Goal: Transaction & Acquisition: Book appointment/travel/reservation

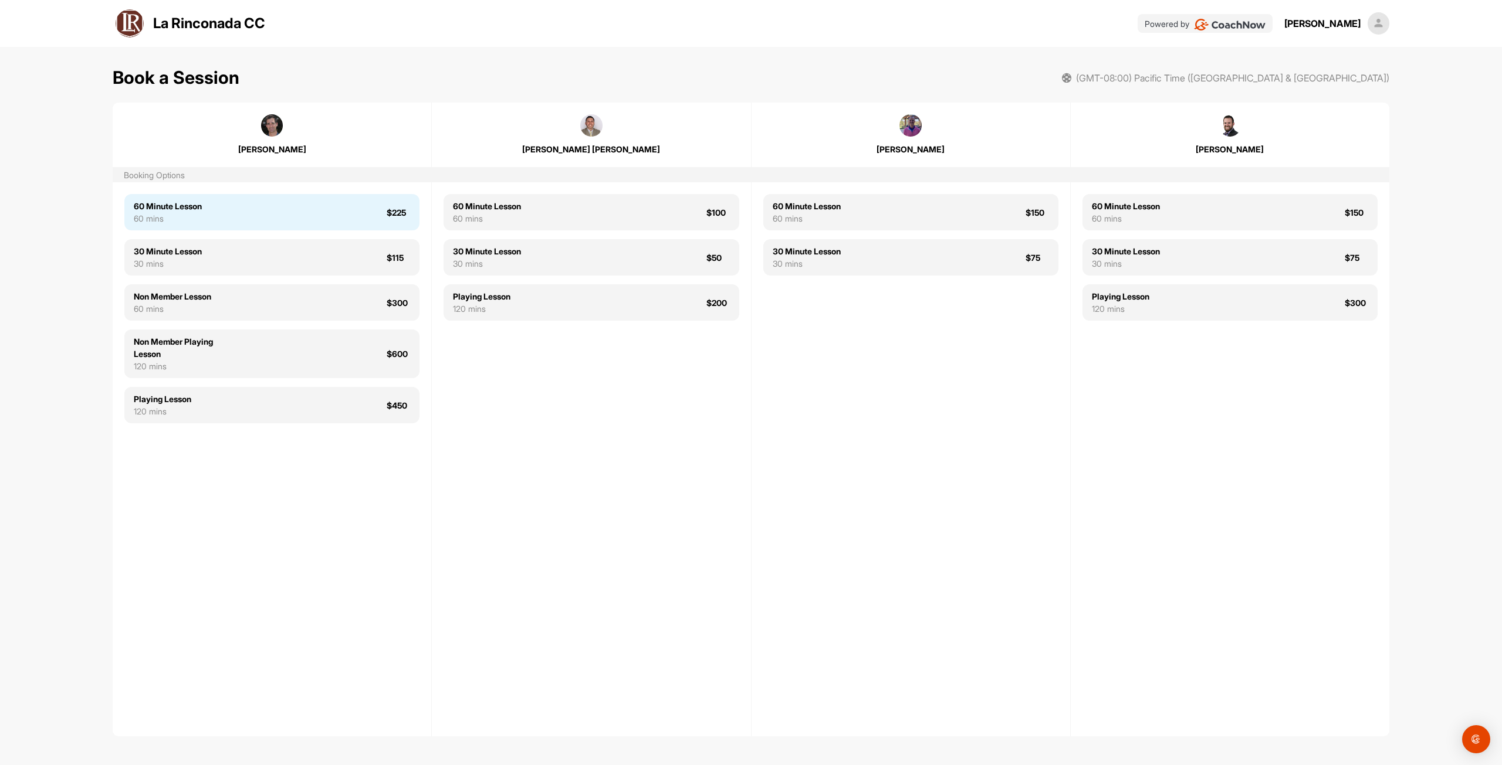
click at [239, 209] on div "60 Minute Lesson 60 mins $225" at bounding box center [271, 212] width 295 height 36
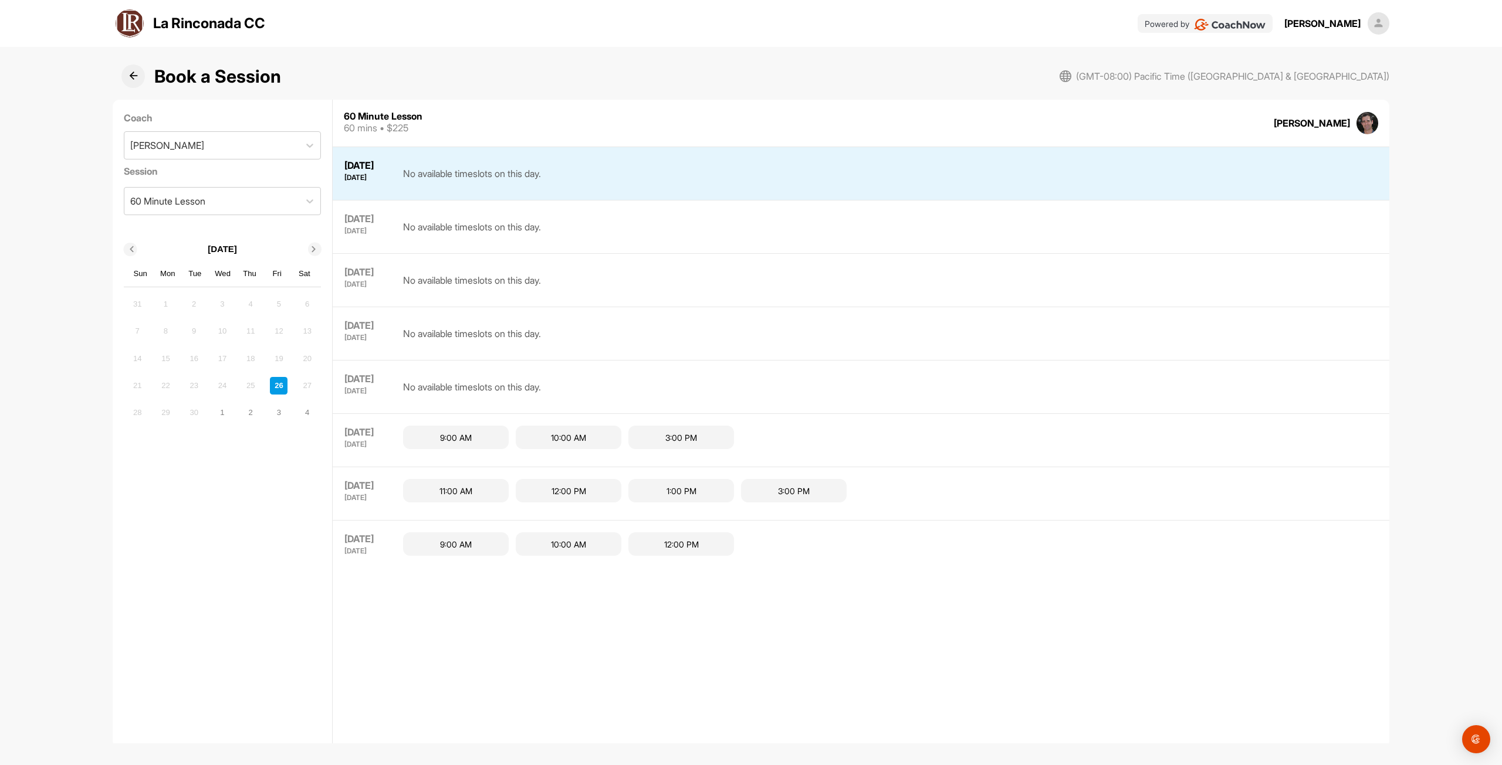
scroll to position [4, 0]
click at [577, 483] on div "12:00 PM" at bounding box center [569, 487] width 106 height 23
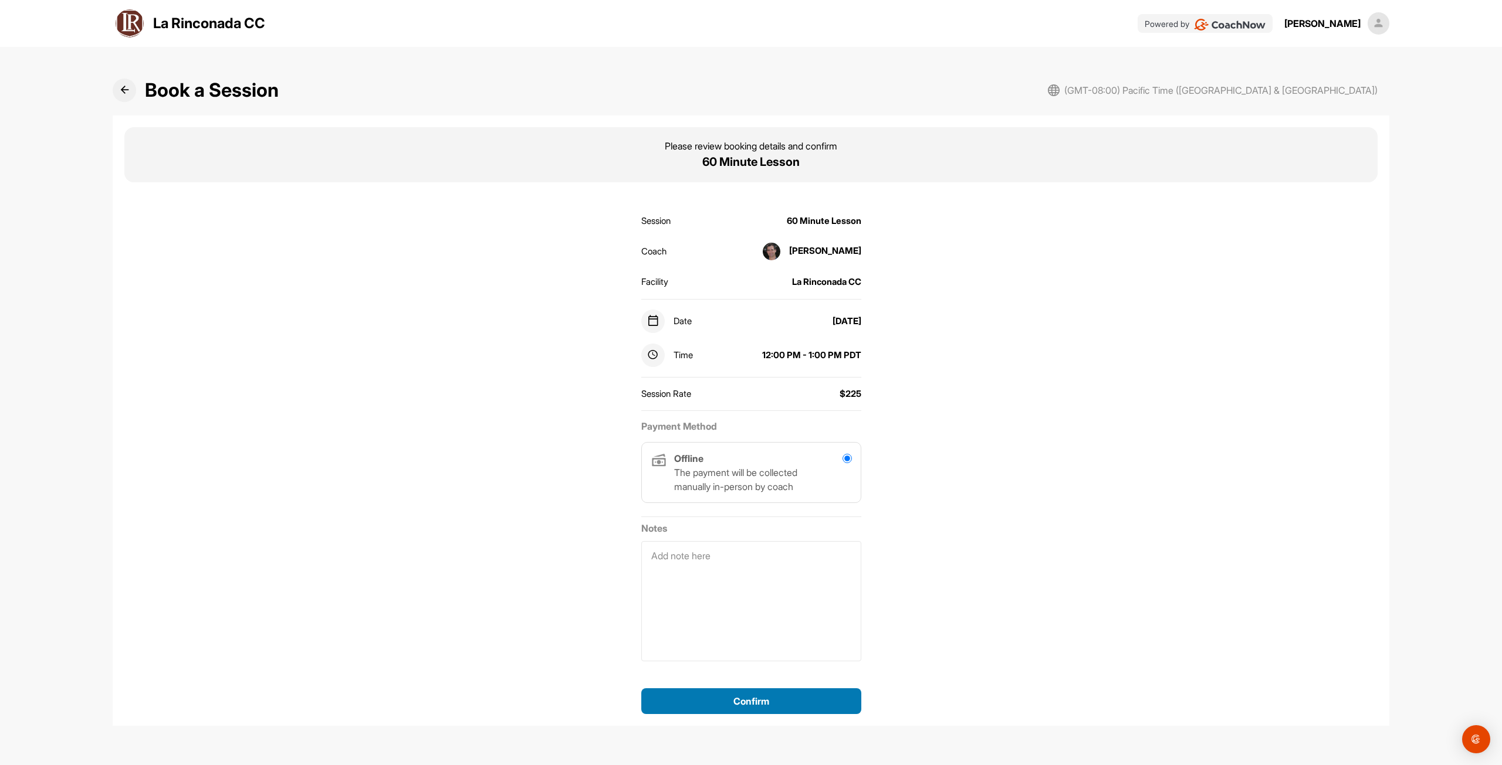
click at [757, 700] on span "Confirm" at bounding box center [751, 702] width 36 height 12
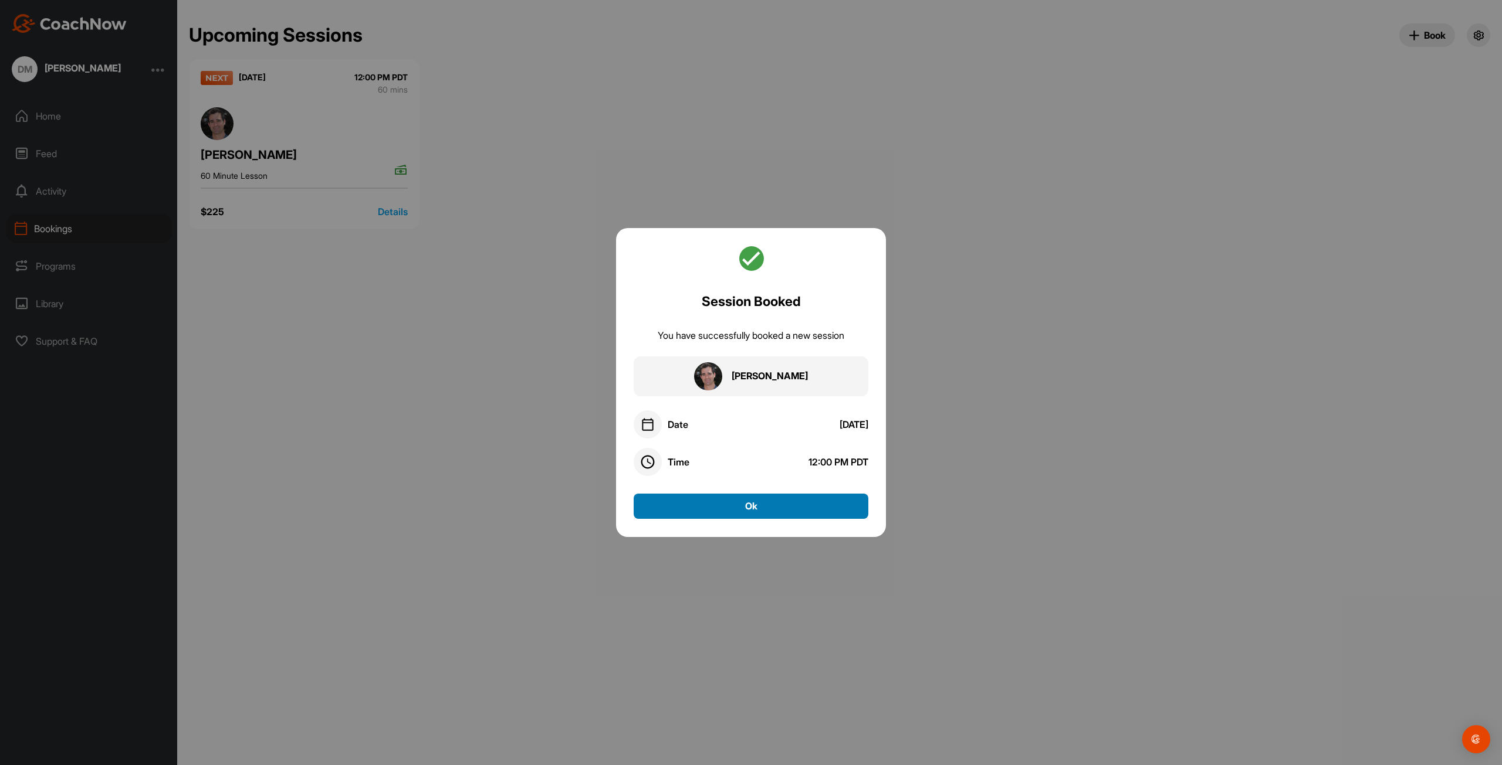
click at [738, 510] on button "Ok" at bounding box center [750, 506] width 235 height 25
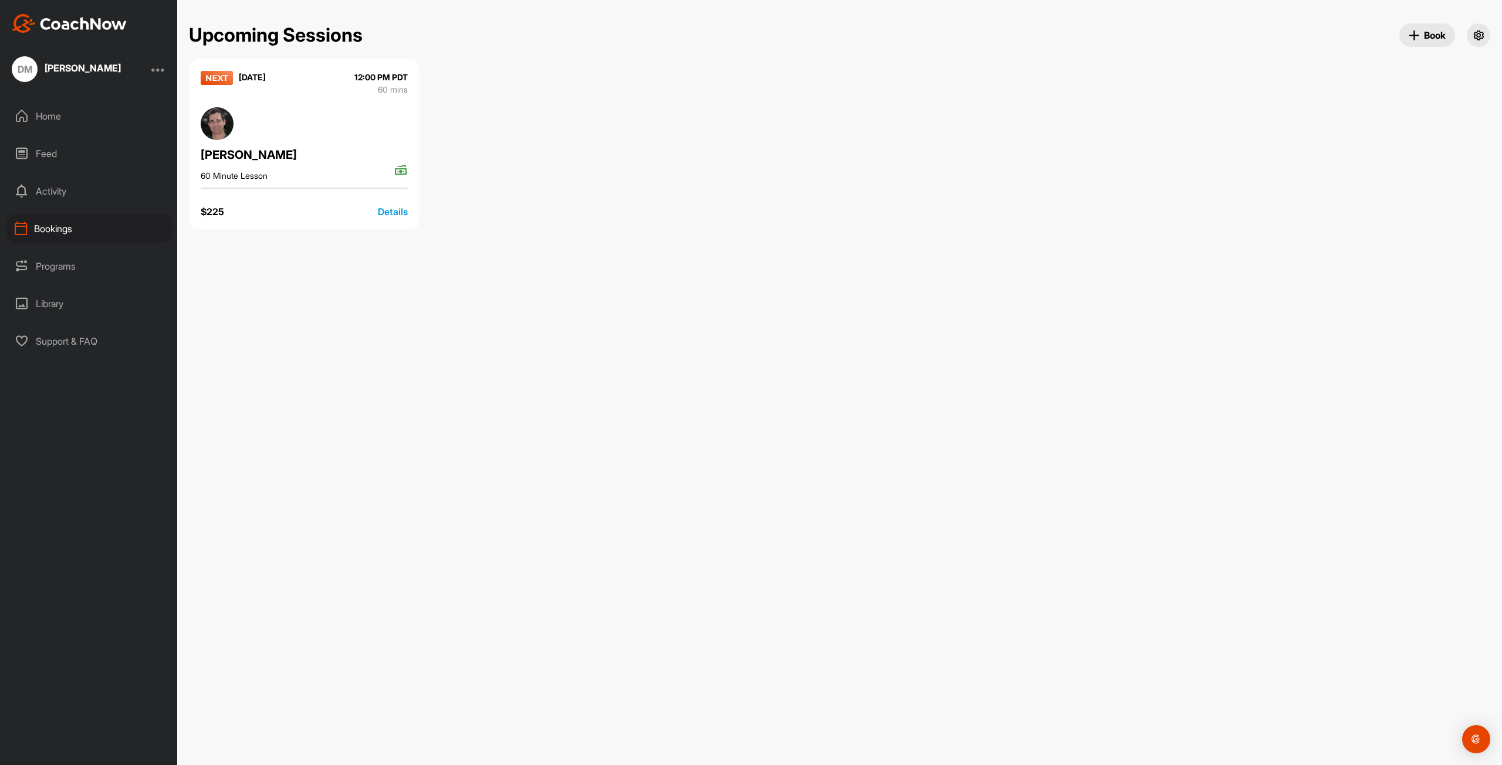
click at [57, 112] on div "Home" at bounding box center [88, 115] width 165 height 29
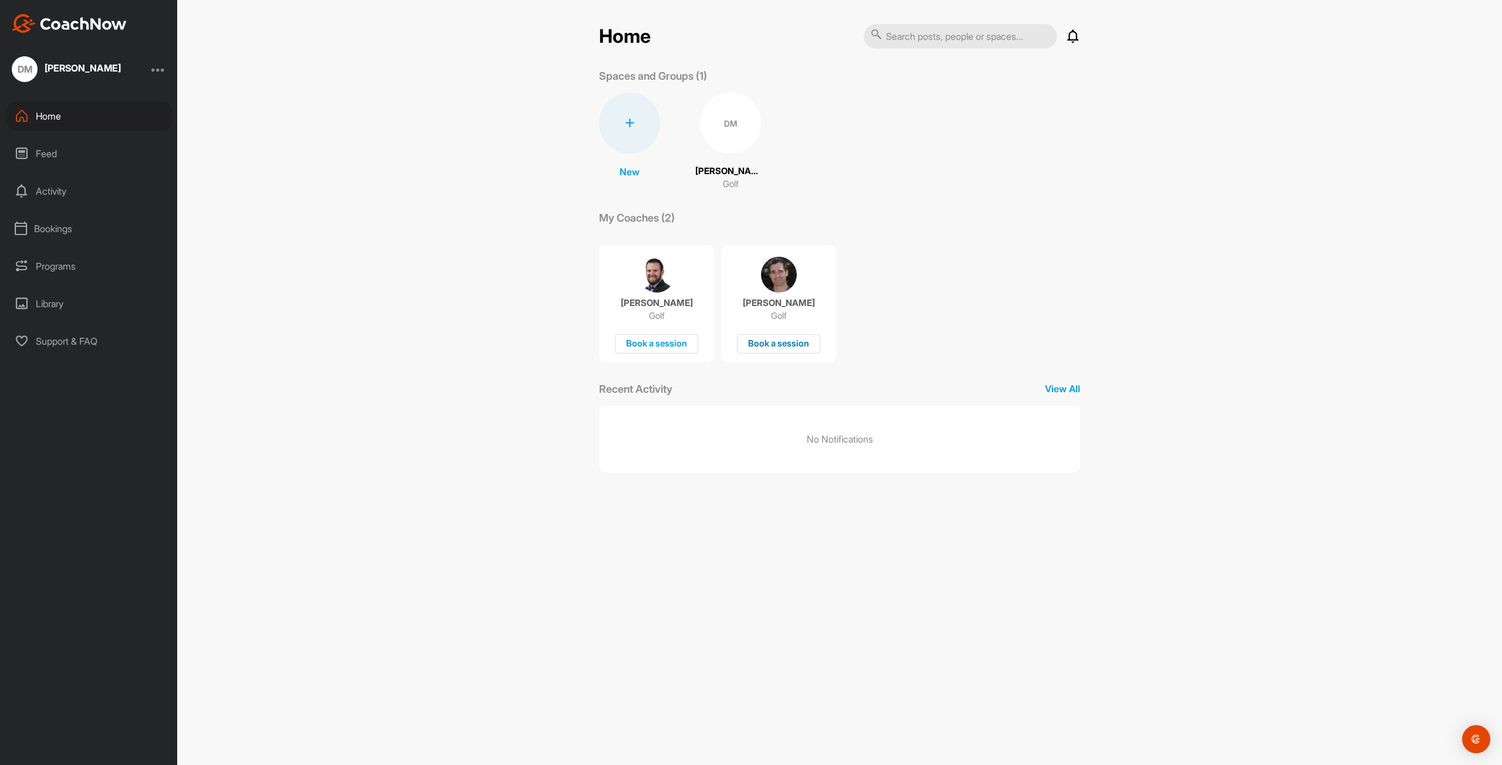
click at [774, 341] on div "Book a session" at bounding box center [778, 343] width 83 height 19
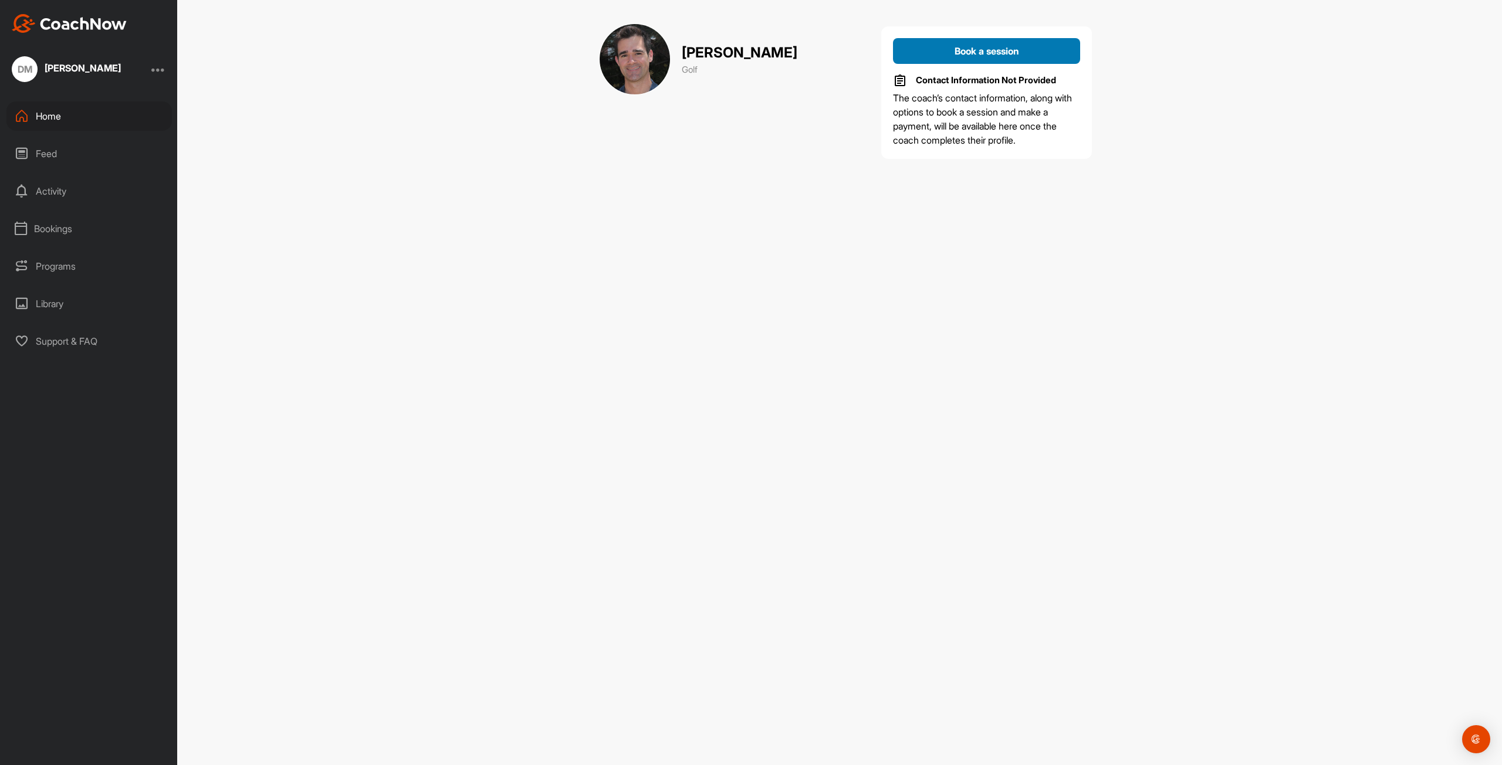
click at [972, 56] on span "Book a session" at bounding box center [986, 51] width 65 height 12
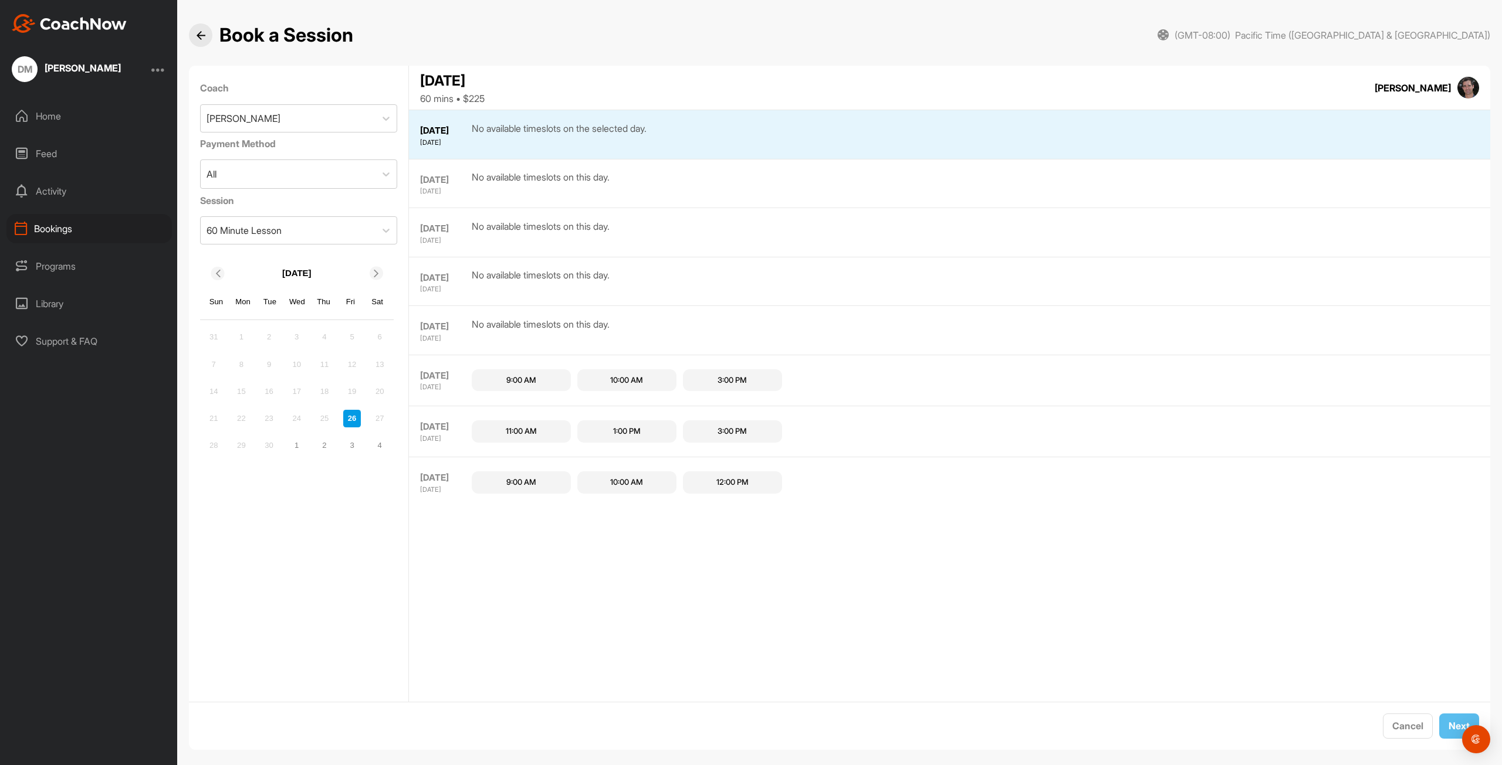
scroll to position [11, 0]
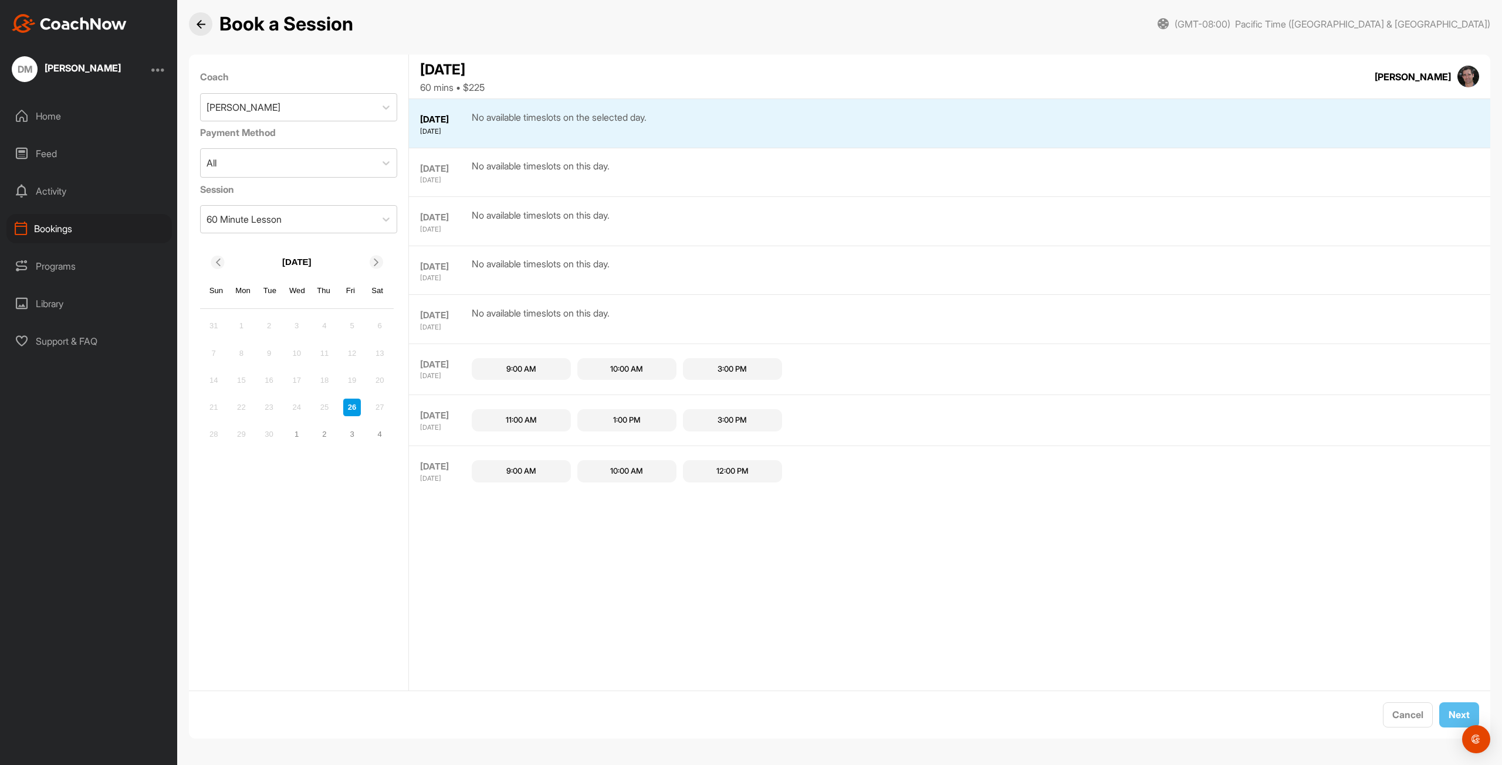
click at [373, 267] on div at bounding box center [376, 262] width 13 height 13
click at [297, 355] on div "8" at bounding box center [297, 353] width 18 height 18
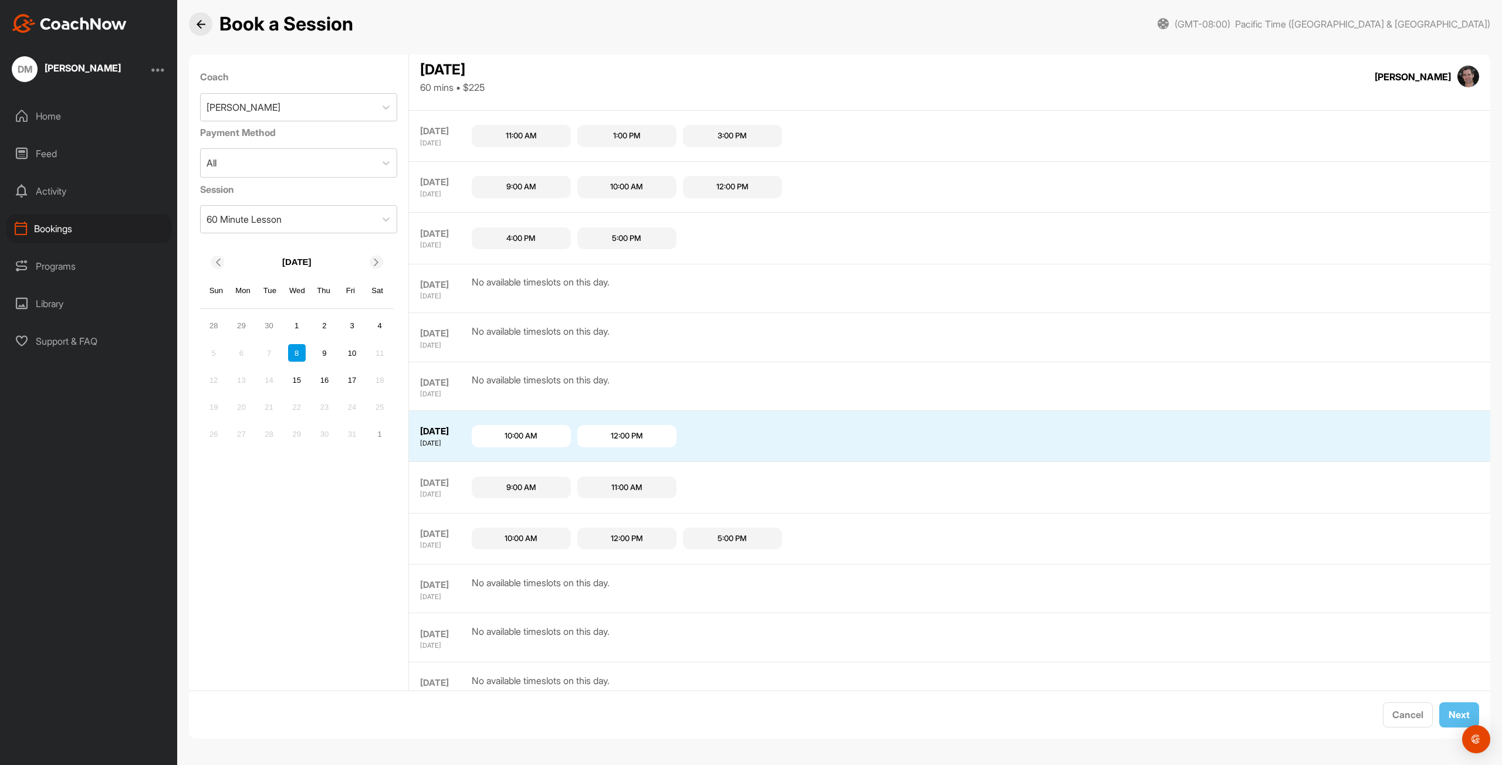
scroll to position [411, 0]
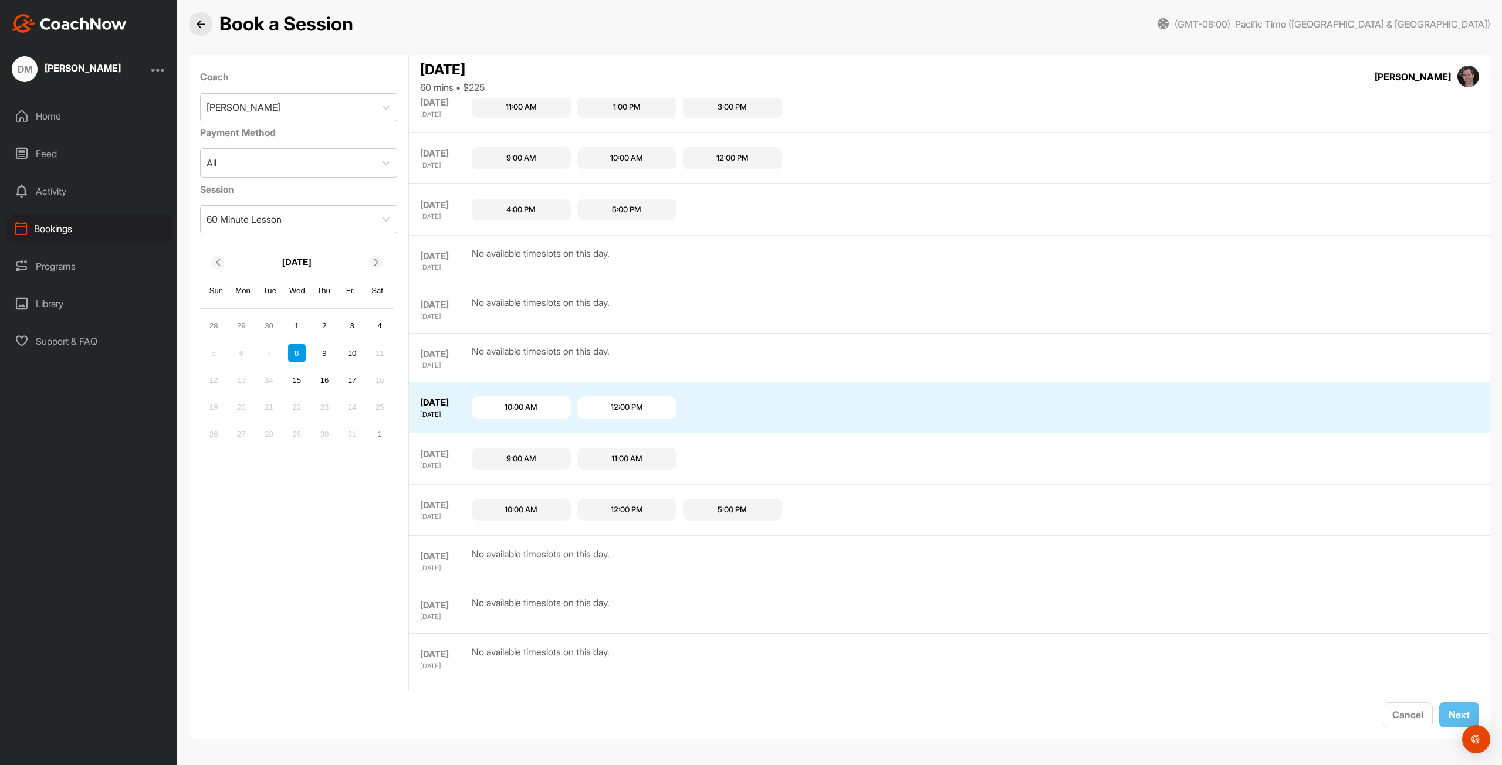
click at [518, 402] on div "10:00 AM" at bounding box center [520, 408] width 33 height 12
click at [1448, 714] on span "Next" at bounding box center [1458, 715] width 21 height 12
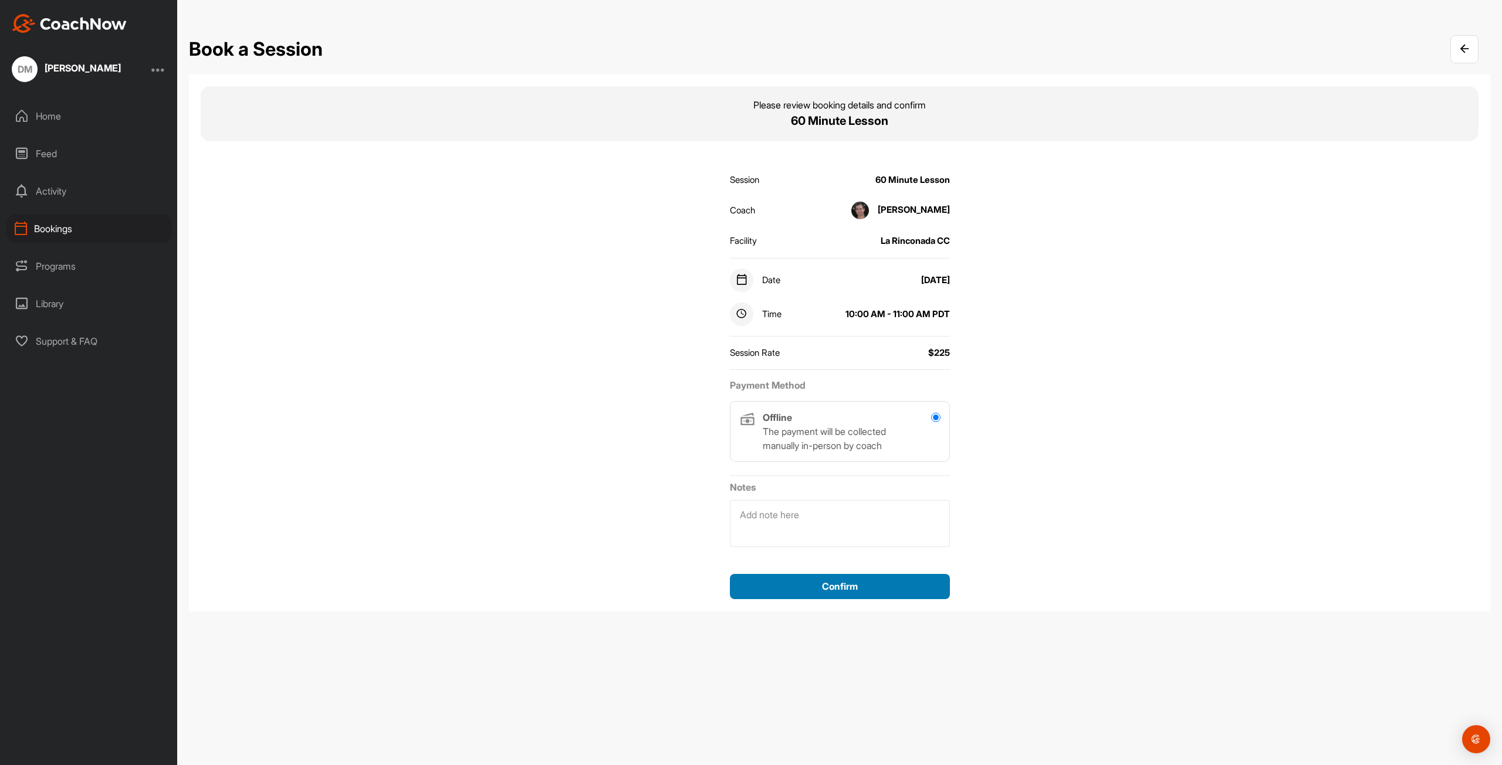
click at [829, 585] on span "Confirm" at bounding box center [840, 587] width 36 height 12
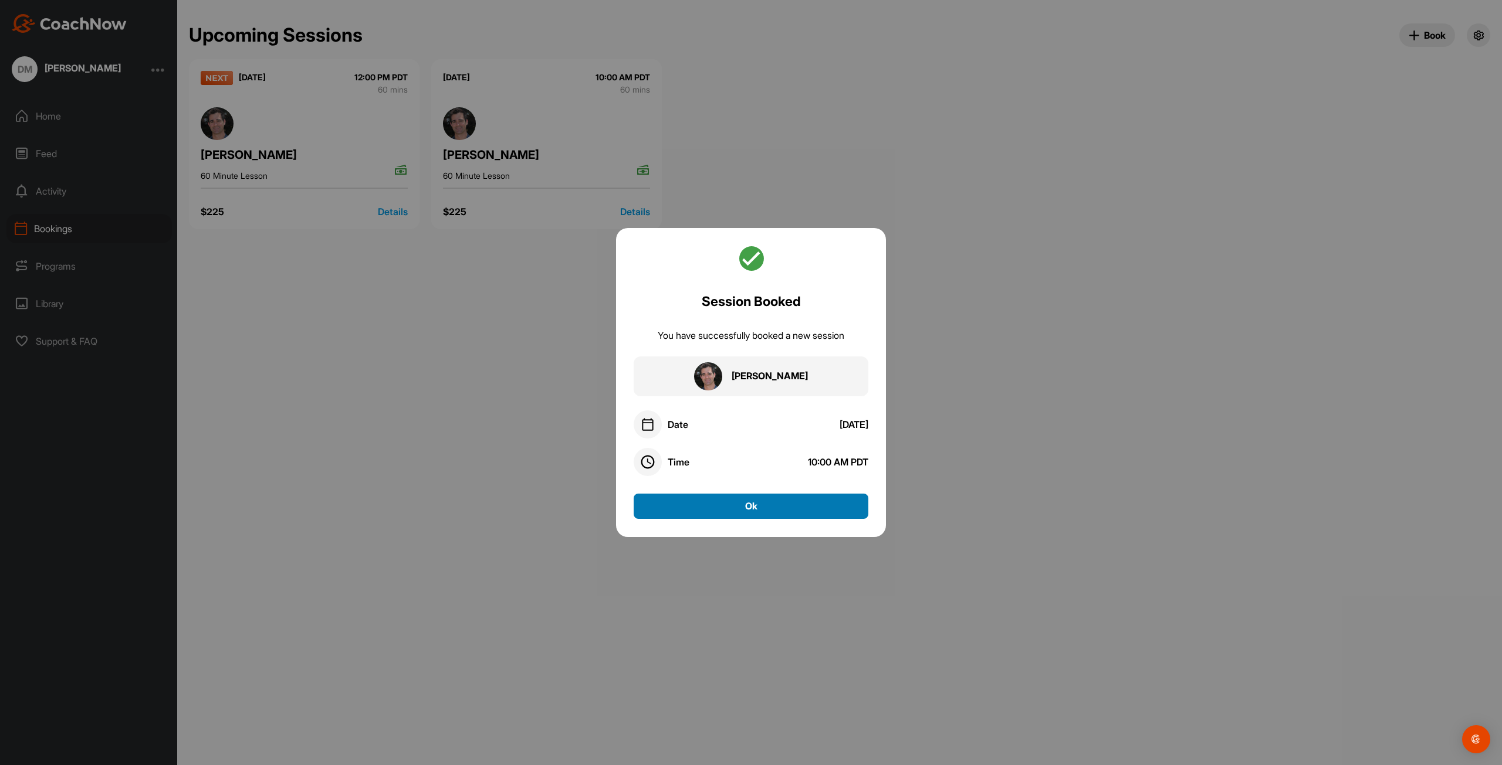
click at [746, 517] on button "Ok" at bounding box center [750, 506] width 235 height 25
